Goal: Navigation & Orientation: Find specific page/section

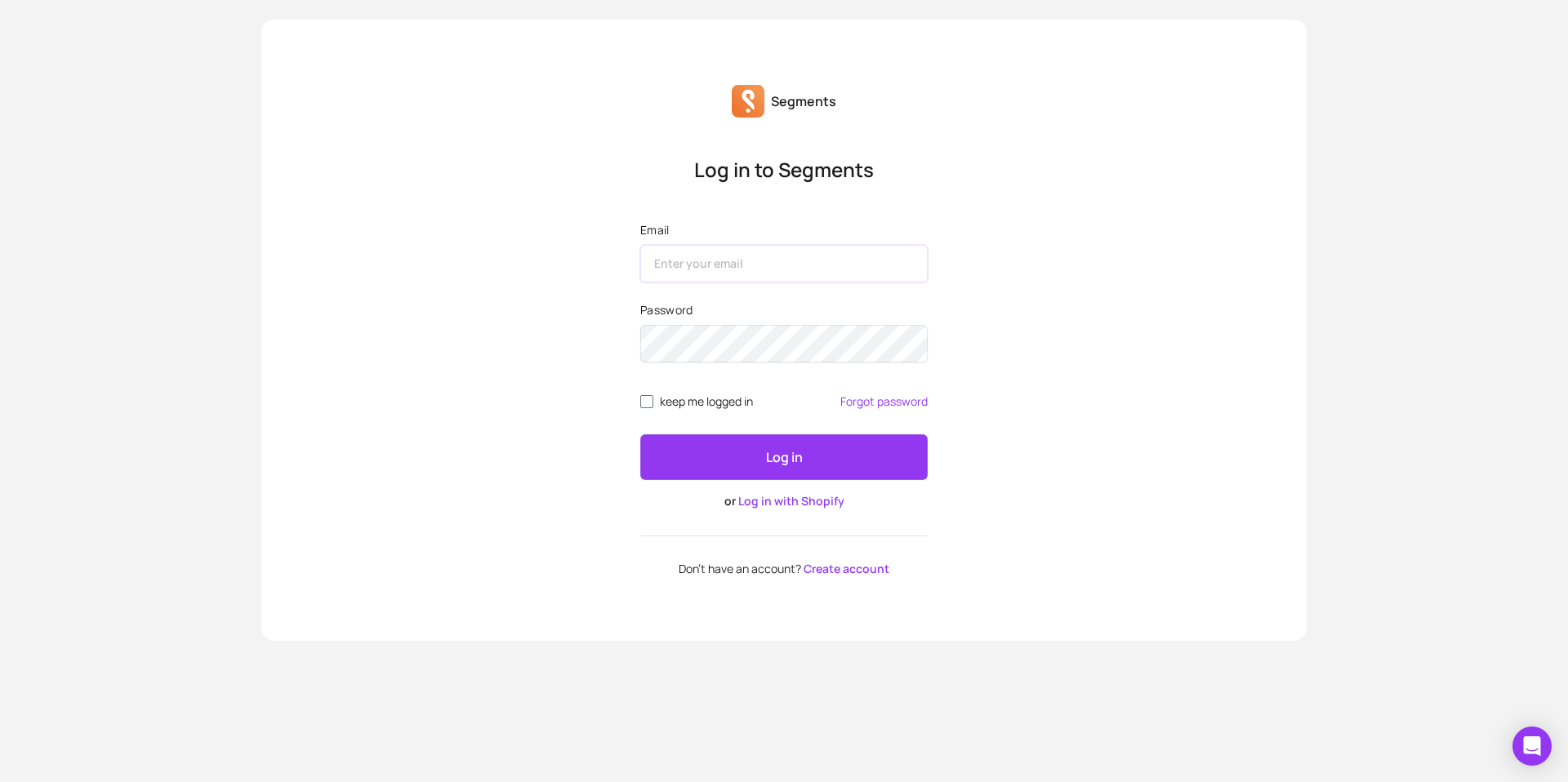
click at [709, 273] on input "Email" at bounding box center [784, 264] width 287 height 38
click at [524, 308] on div "Log in to Segments Email Password keep me logged in Forgot password Log in or L…" at bounding box center [783, 366] width 1045 height 419
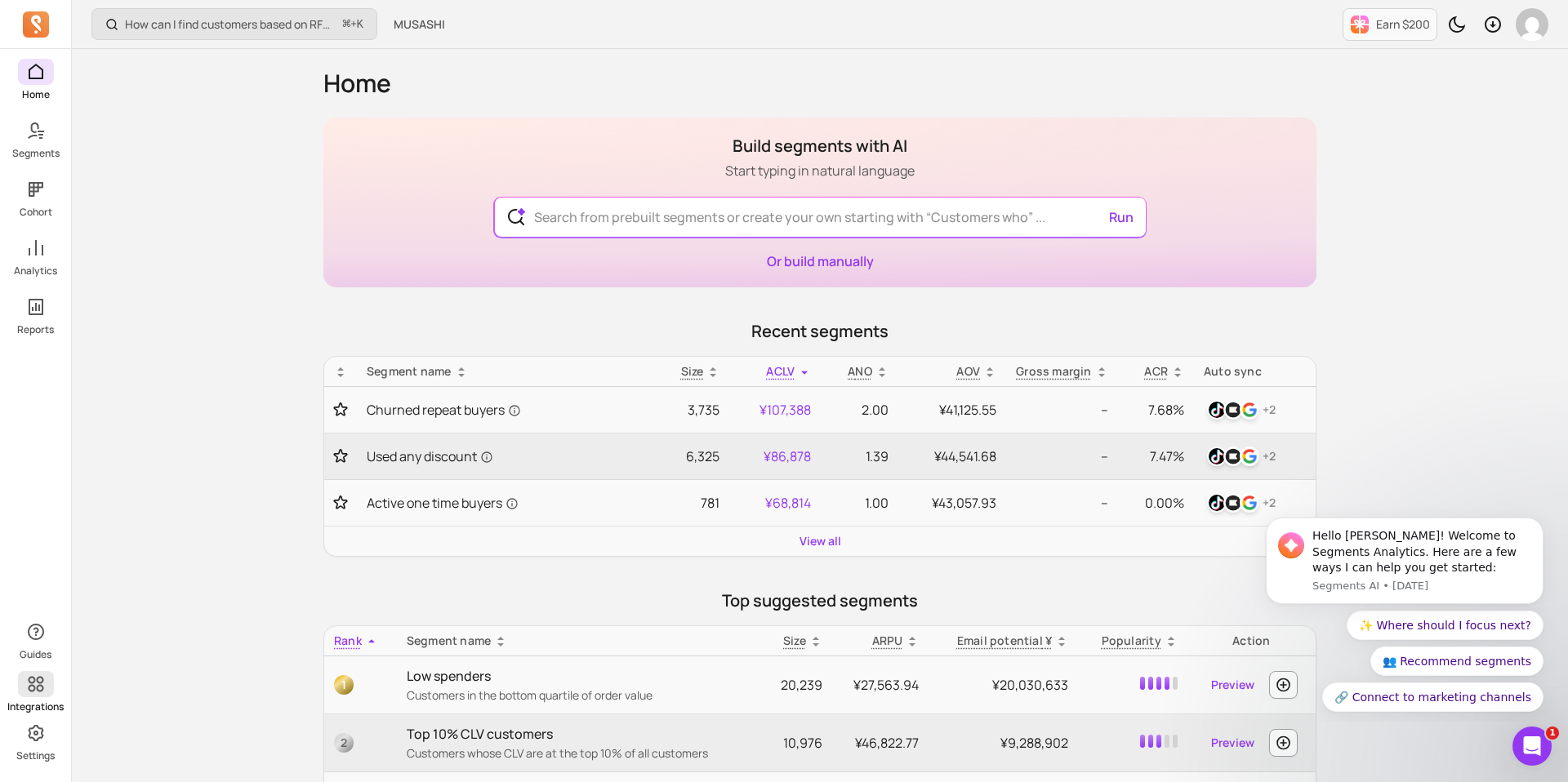
click at [36, 681] on icon at bounding box center [36, 684] width 16 height 16
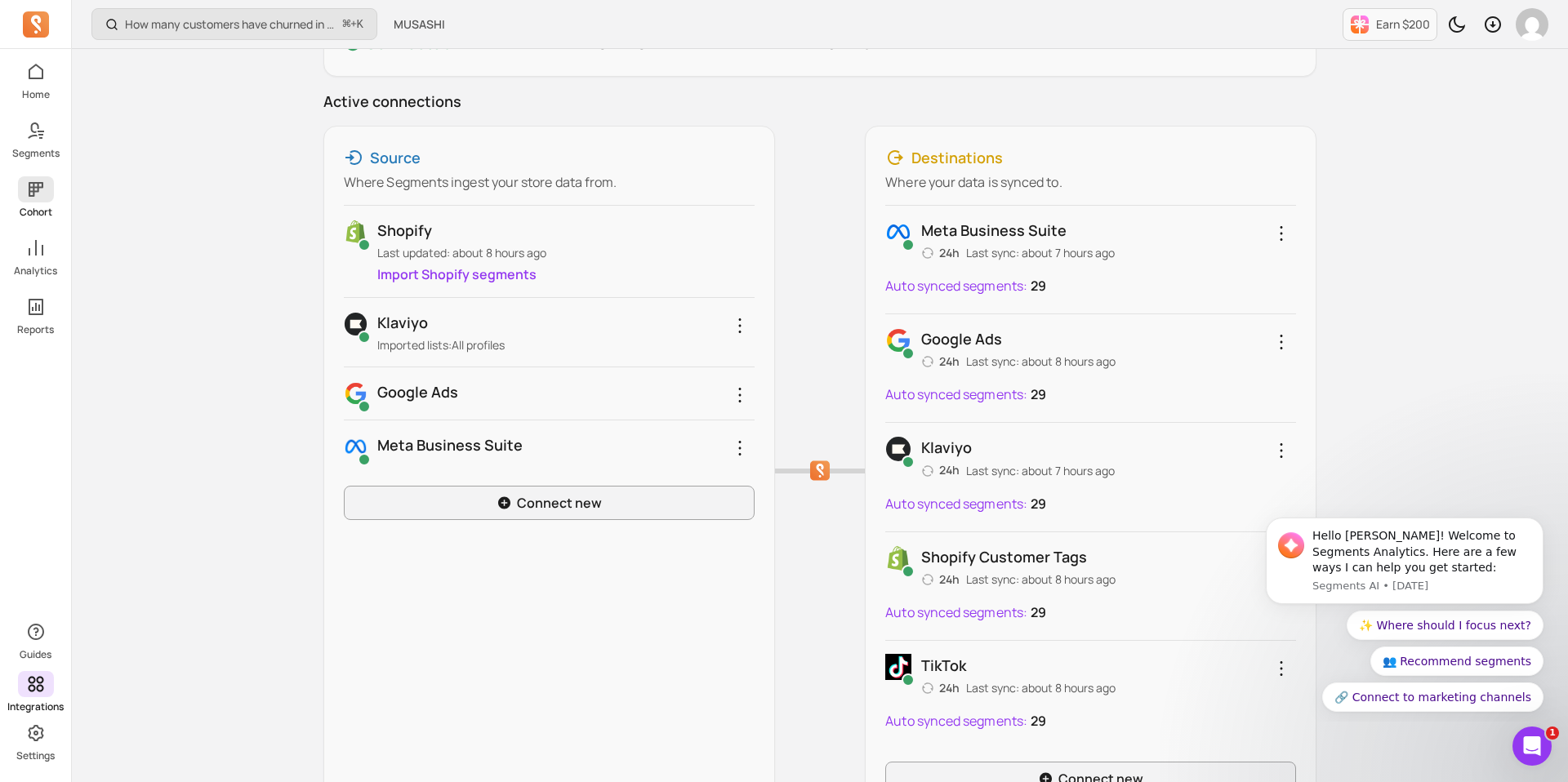
scroll to position [143, 0]
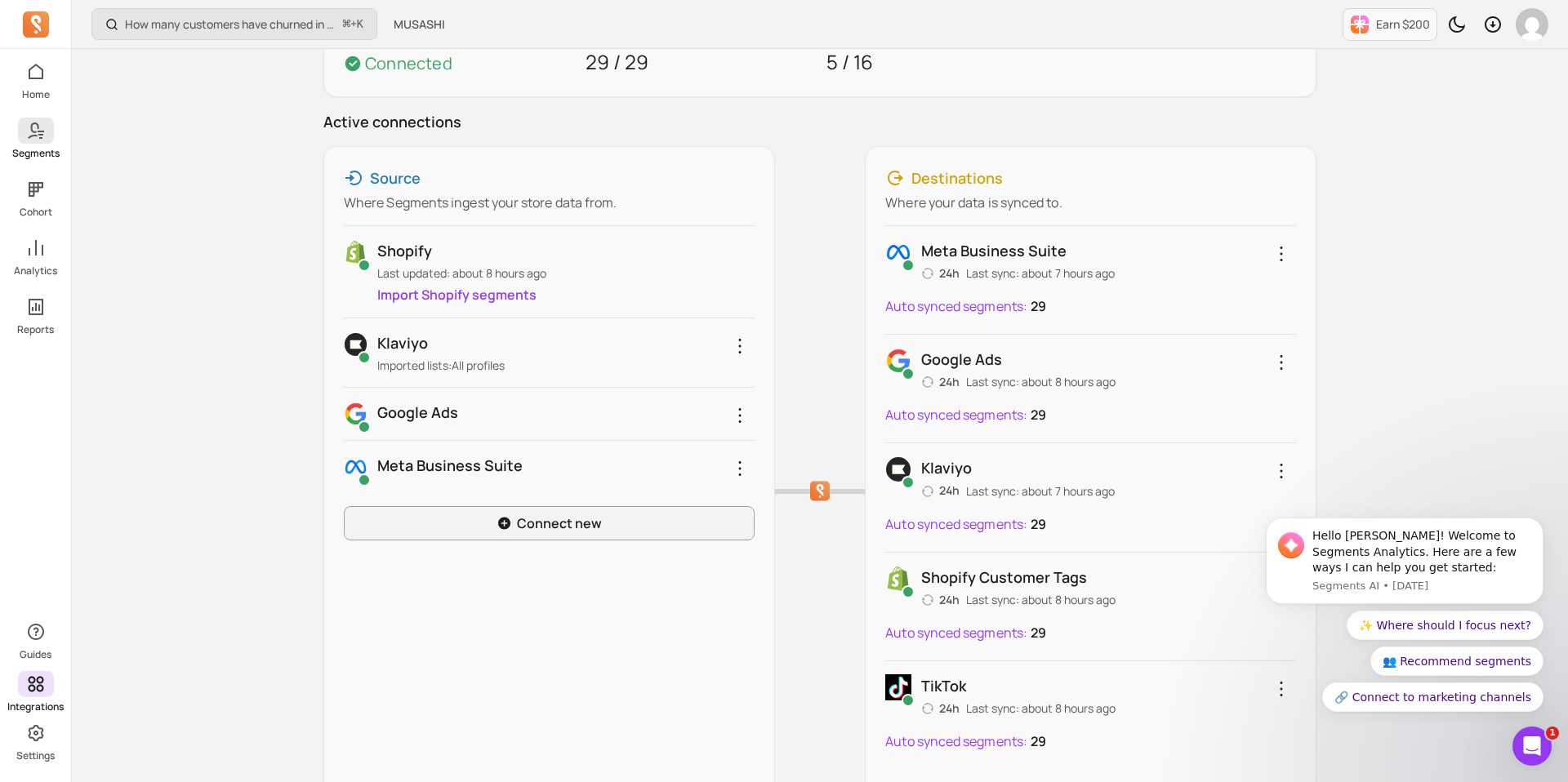
click at [26, 147] on p "Segments" at bounding box center [36, 154] width 47 height 13
